Goal: Contribute content

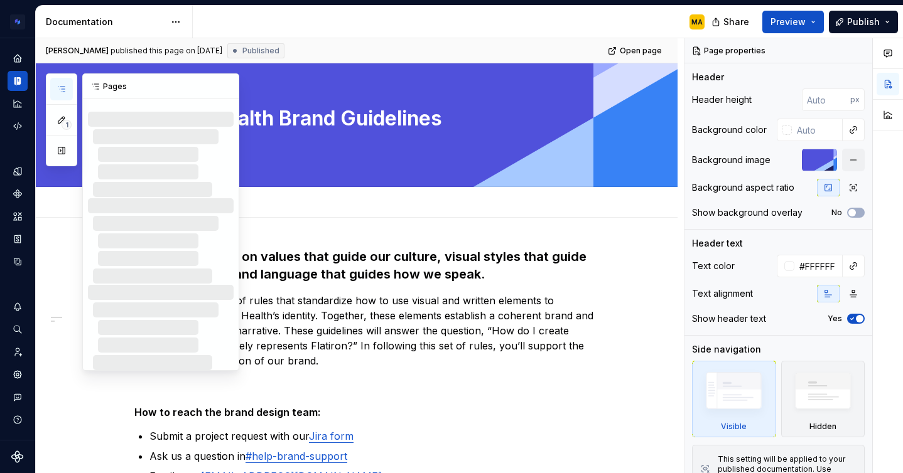
click at [61, 82] on button "button" at bounding box center [61, 89] width 23 height 23
click at [223, 88] on button "button" at bounding box center [226, 87] width 18 height 18
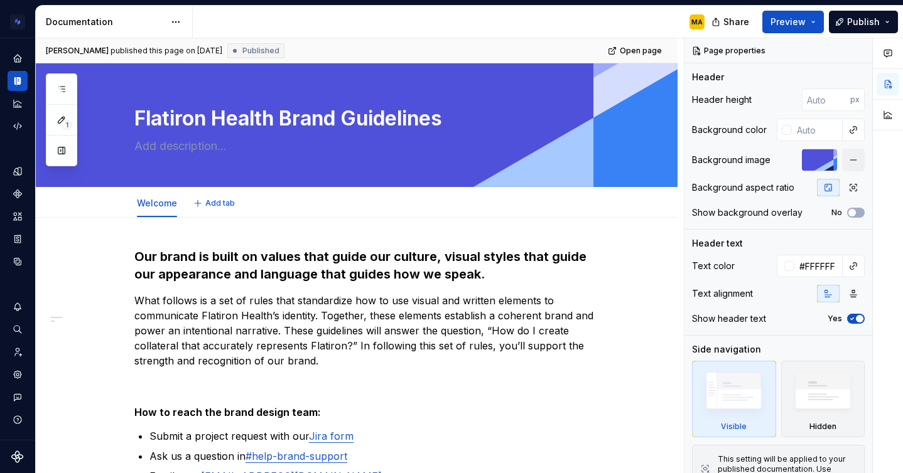
type textarea "*"
